Goal: Find contact information: Find contact information

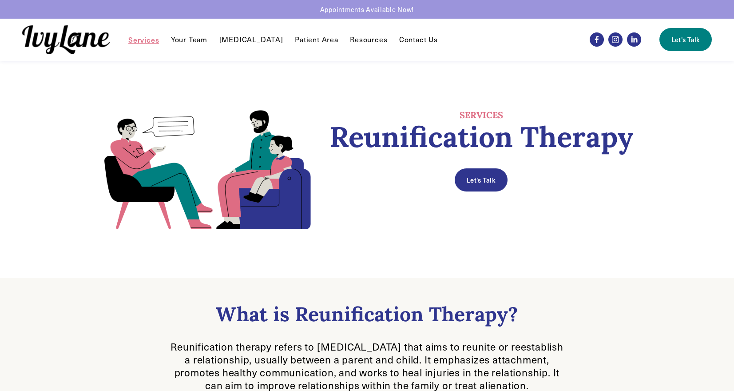
click at [195, 42] on link "Your Team" at bounding box center [189, 39] width 36 height 11
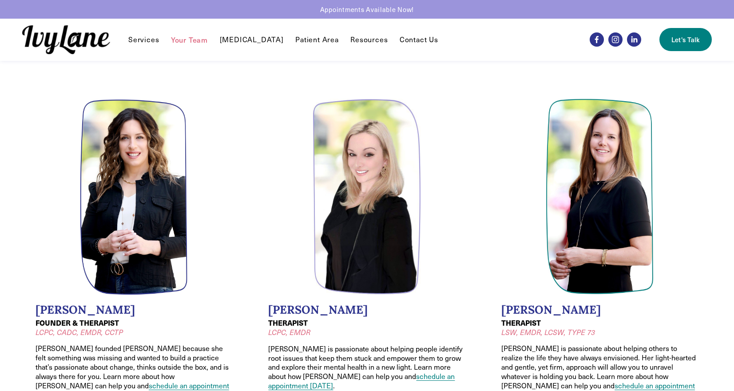
click at [88, 38] on img at bounding box center [66, 39] width 88 height 29
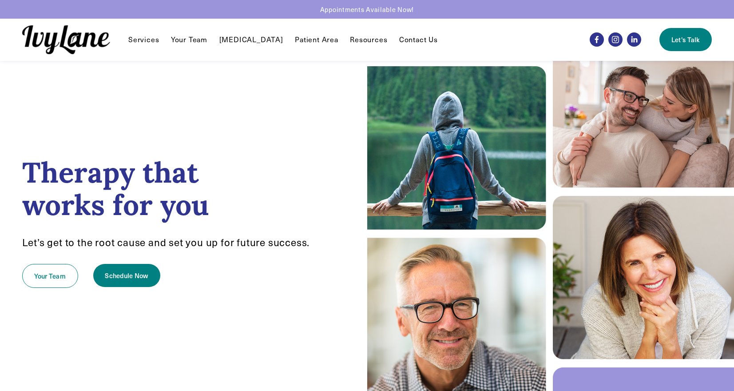
click at [411, 35] on link "Contact Us" at bounding box center [418, 39] width 39 height 11
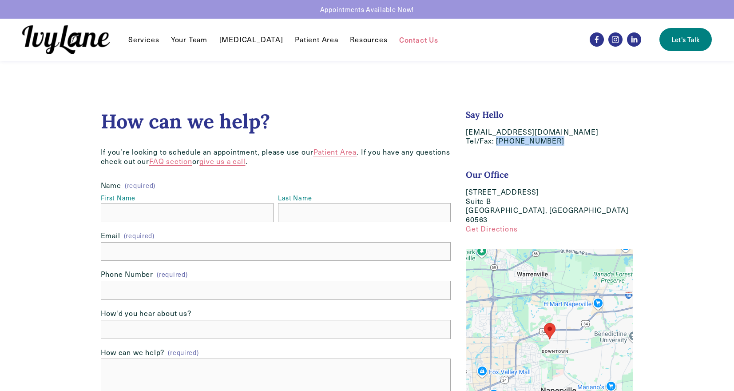
drag, startPoint x: 556, startPoint y: 138, endPoint x: 496, endPoint y: 142, distance: 60.1
click at [496, 142] on p "hello@IvyLaneCounseling.com Tel/Fax: (630) 282-8589" at bounding box center [549, 136] width 167 height 19
drag, startPoint x: 608, startPoint y: 132, endPoint x: 462, endPoint y: 134, distance: 146.1
click at [462, 134] on div "Say Hello hello@IvyLaneCounseling.com Tel/Fax: (630) 282-8589 Our Office 618 We…" at bounding box center [549, 175] width 183 height 132
click at [175, 40] on link "Your Team" at bounding box center [189, 39] width 36 height 11
